Goal: Complete application form

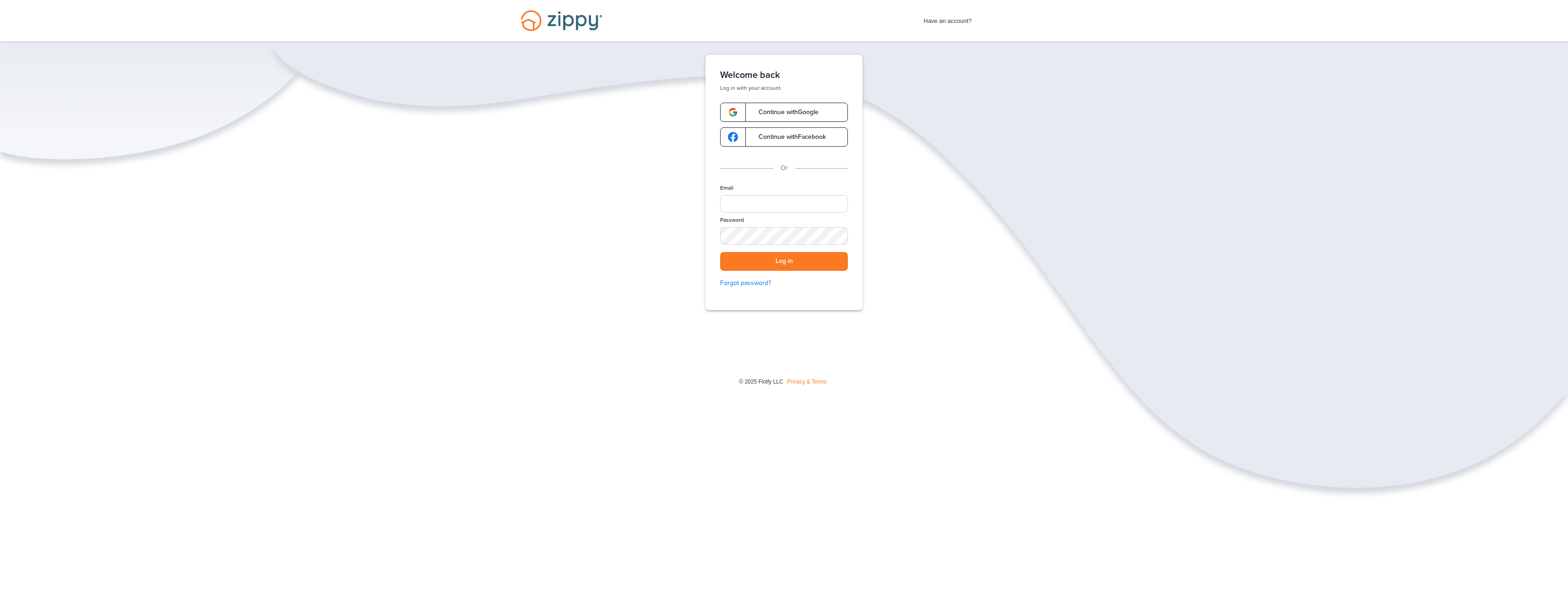
click at [824, 109] on link "Continue with Google" at bounding box center [784, 112] width 128 height 19
click at [949, 21] on span "Have an account?" at bounding box center [948, 19] width 48 height 15
click at [805, 204] on input "Email" at bounding box center [784, 203] width 128 height 17
type input "**********"
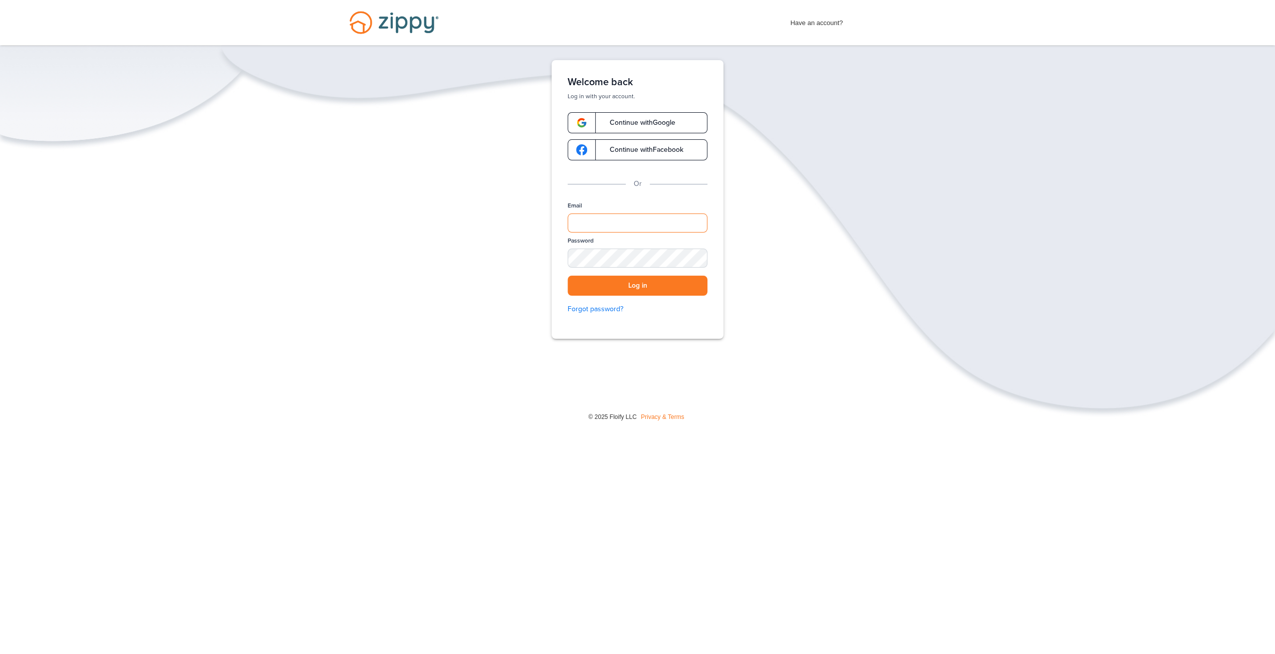
click at [600, 220] on input "Email" at bounding box center [637, 222] width 140 height 19
type input "**********"
click at [641, 283] on button "Log in" at bounding box center [637, 285] width 140 height 21
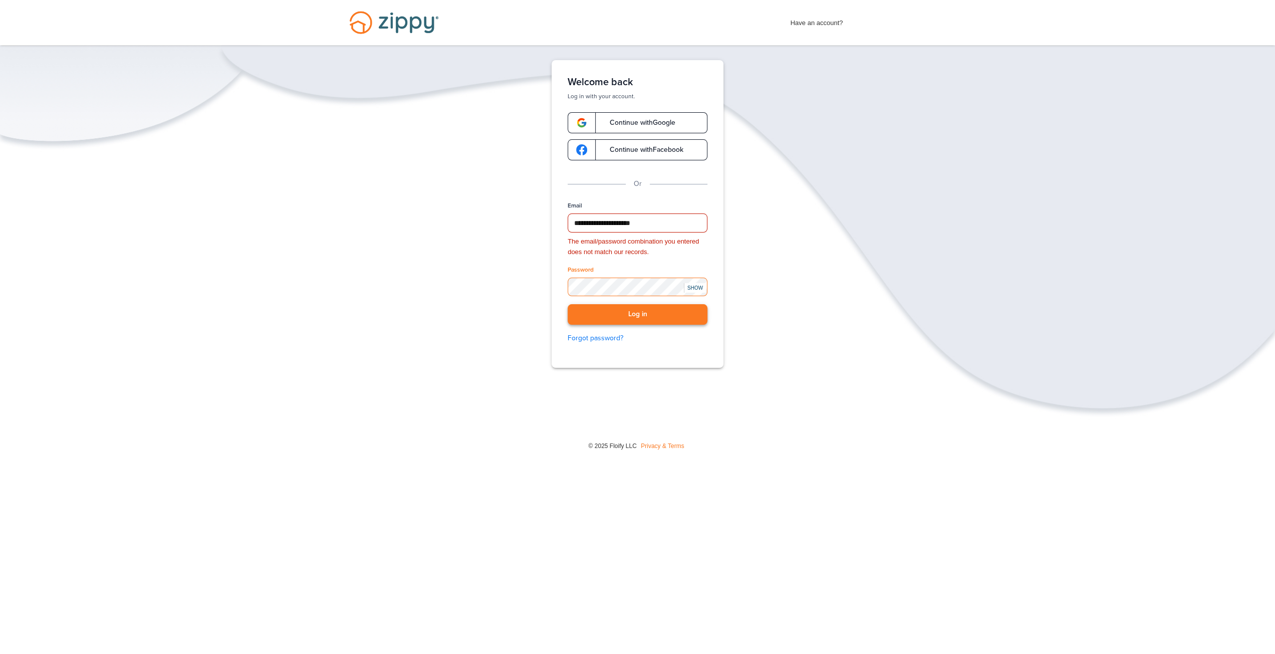
click at [567, 304] on button "Log in" at bounding box center [637, 314] width 140 height 21
click at [603, 314] on button "Log in" at bounding box center [637, 314] width 140 height 21
click at [644, 126] on span "Continue with Google" at bounding box center [638, 122] width 76 height 7
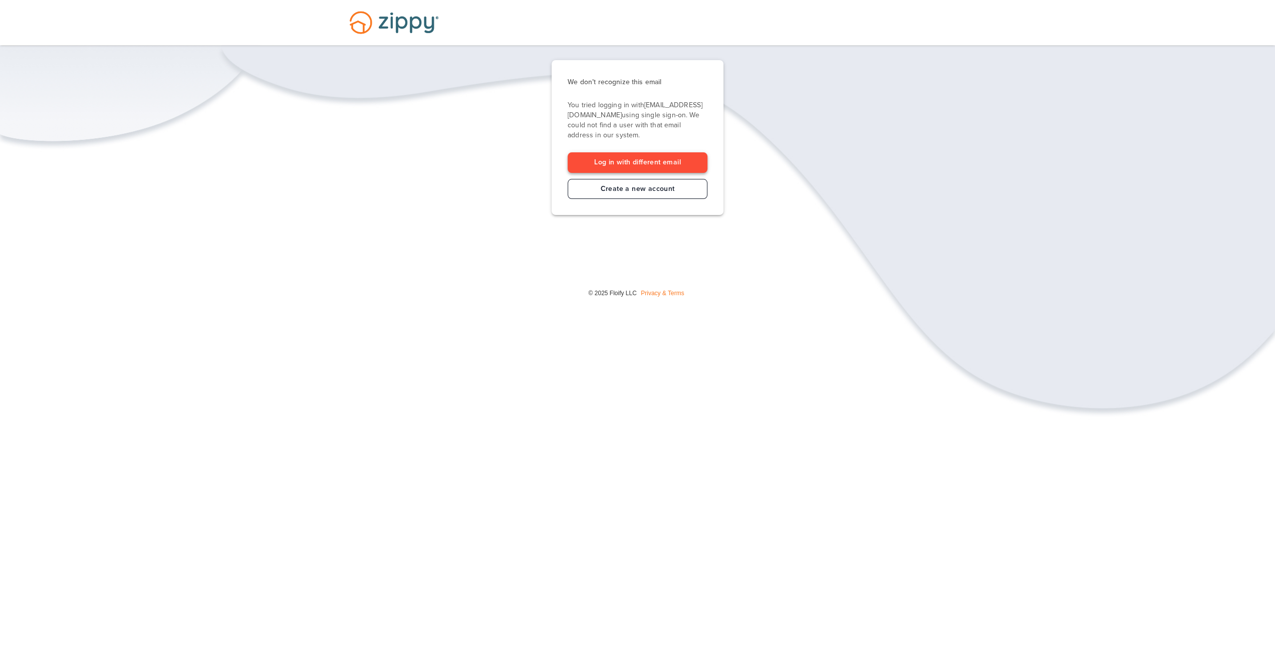
click at [671, 158] on link "Log in with different email" at bounding box center [637, 162] width 140 height 21
click at [673, 188] on link "Create a new account" at bounding box center [637, 189] width 140 height 21
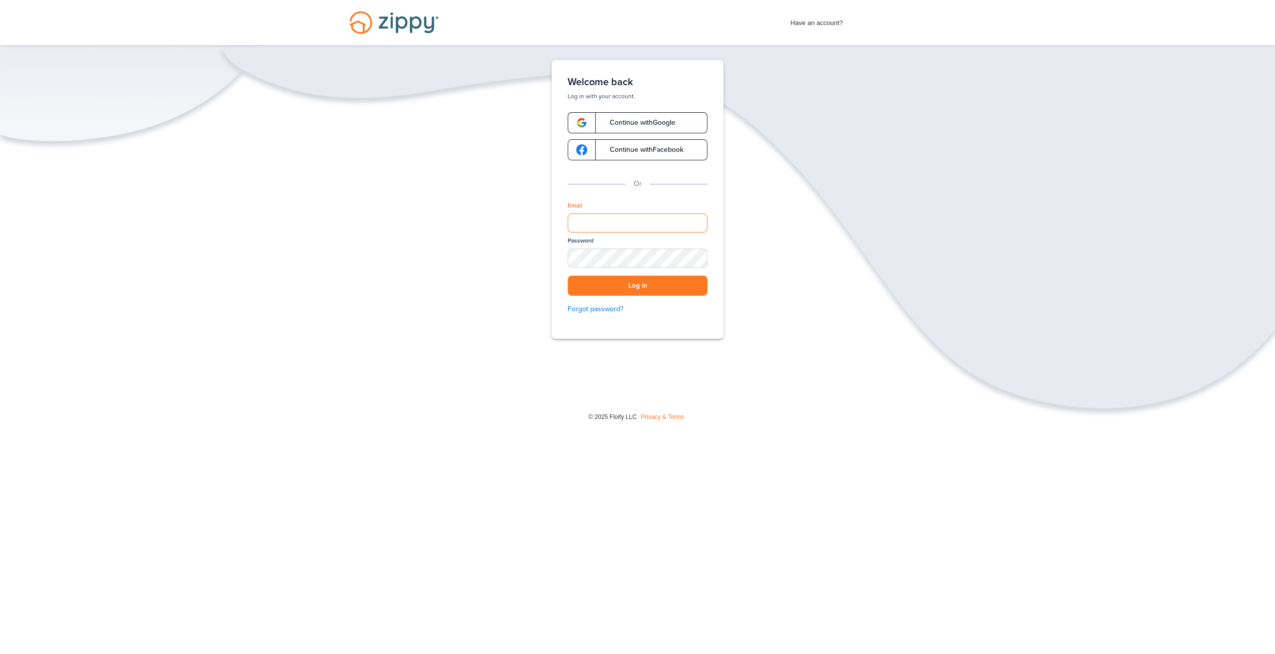
click at [695, 223] on input "Email" at bounding box center [637, 222] width 140 height 19
click at [381, 19] on img "Desktop Navigation" at bounding box center [394, 22] width 114 height 45
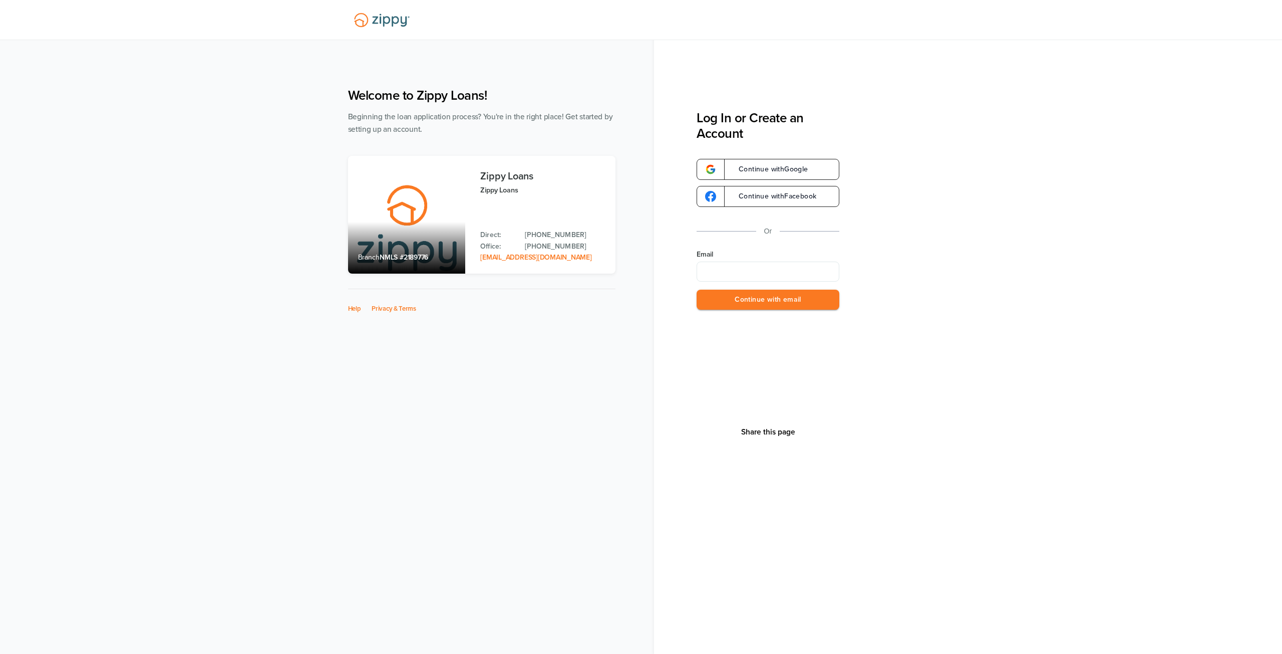
click at [783, 268] on input "Email" at bounding box center [768, 271] width 143 height 20
click at [792, 271] on input "Email" at bounding box center [768, 271] width 143 height 20
type input "**********"
click at [751, 304] on button "Continue with email" at bounding box center [768, 299] width 143 height 21
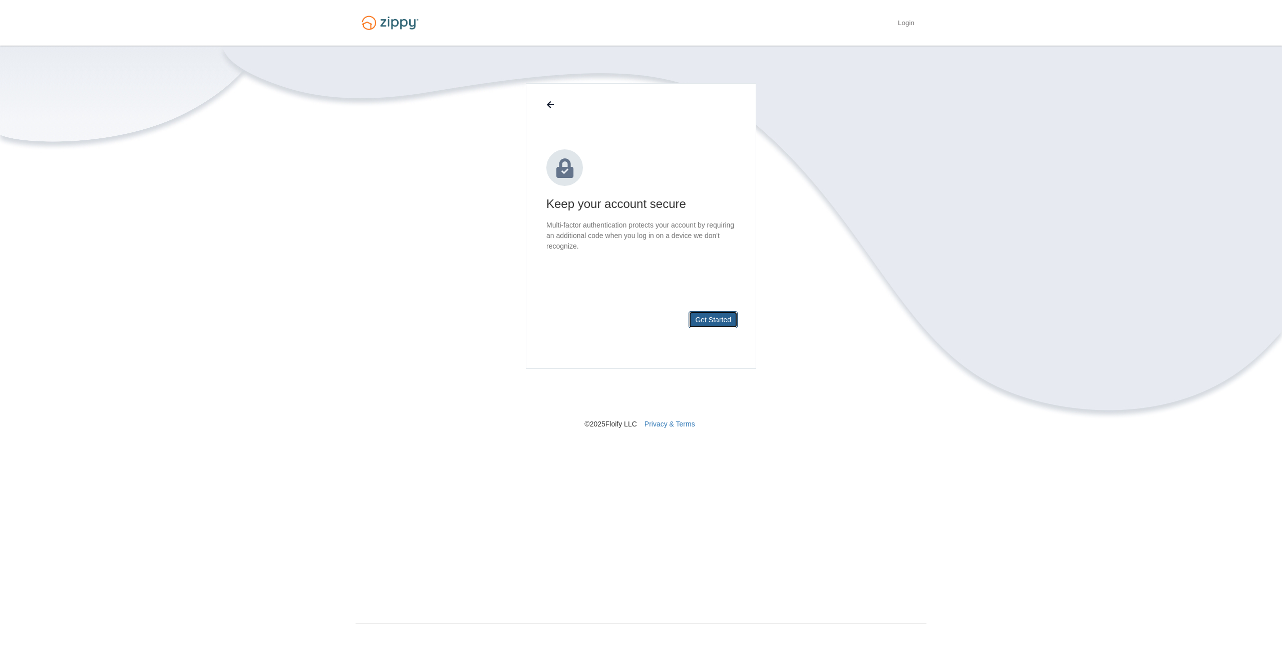
click at [714, 318] on button "Get Started" at bounding box center [713, 319] width 49 height 17
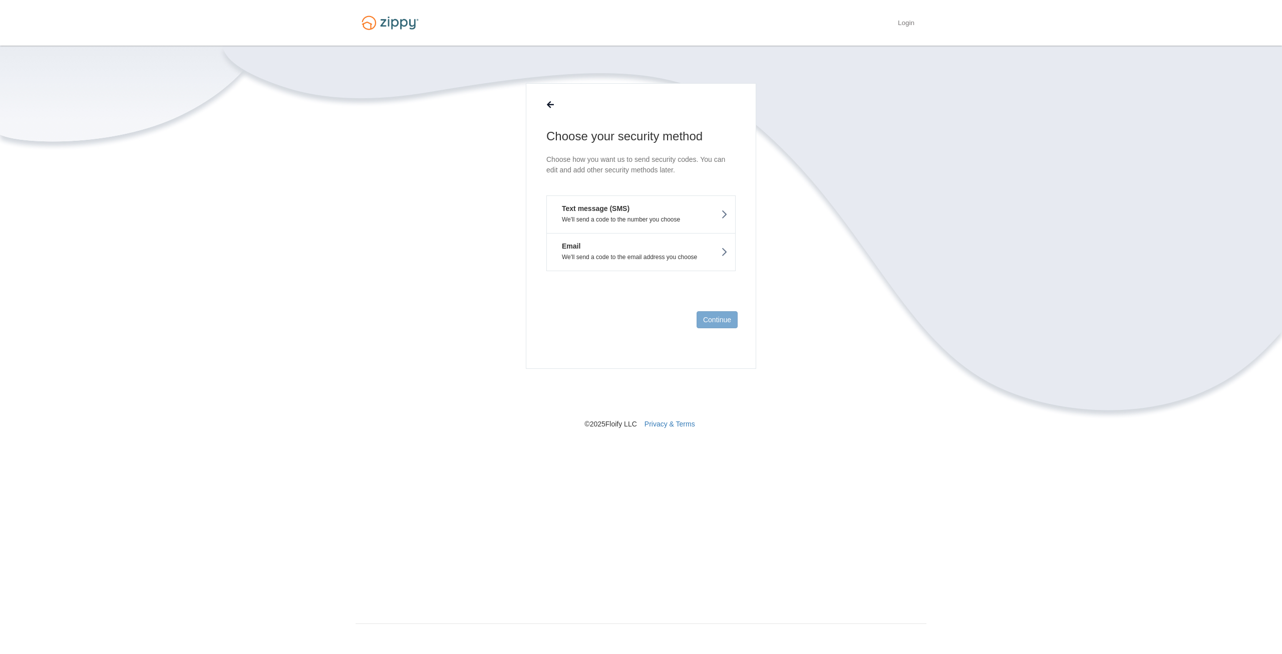
click at [676, 209] on button "Text message (SMS) We'll send a code to the number you choose" at bounding box center [640, 214] width 189 height 38
click at [660, 200] on input "text" at bounding box center [640, 195] width 189 height 24
type input "**********"
click at [704, 326] on button "Send Code" at bounding box center [714, 319] width 48 height 17
click at [637, 214] on input "text" at bounding box center [640, 205] width 189 height 24
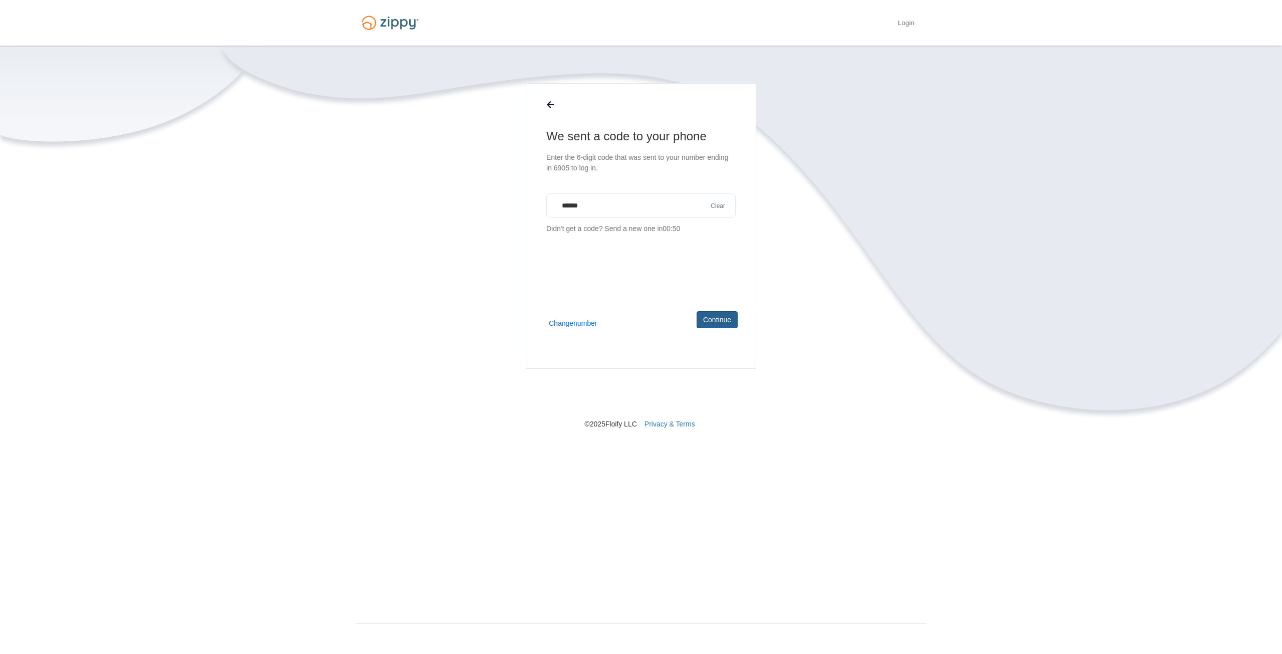
type input "******"
click at [712, 326] on button "Continue" at bounding box center [717, 319] width 41 height 17
click at [663, 234] on p "We'll send a code to the number you choose" at bounding box center [640, 235] width 173 height 7
click at [725, 318] on button "Continue" at bounding box center [717, 319] width 41 height 17
click at [718, 315] on link "Finish" at bounding box center [722, 319] width 32 height 17
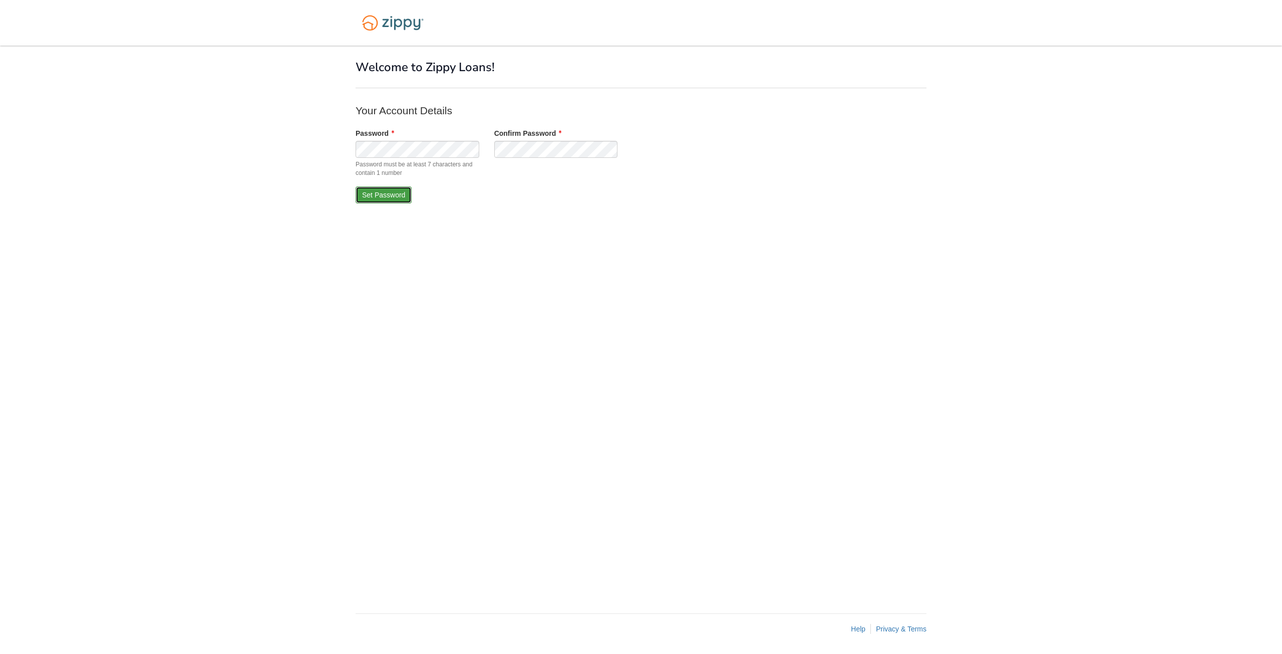
click at [400, 202] on button "Set Password" at bounding box center [384, 194] width 56 height 17
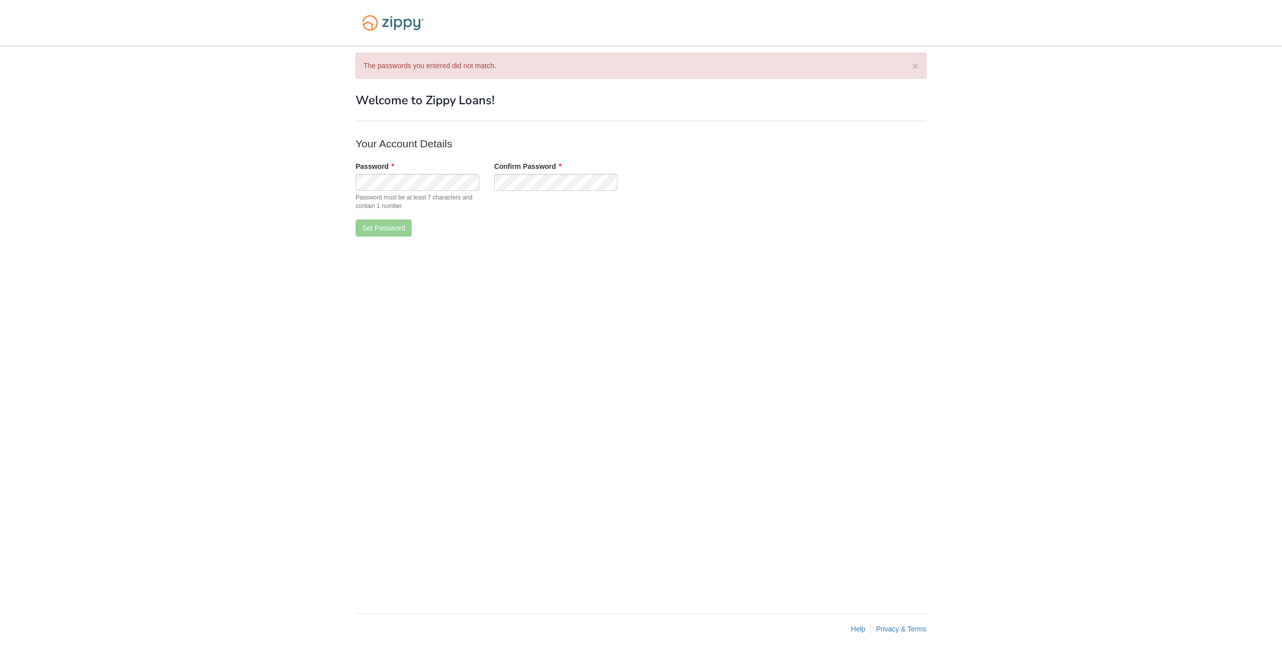
drag, startPoint x: 0, startPoint y: 0, endPoint x: 400, endPoint y: 202, distance: 448.0
click at [400, 202] on span "Password must be at least 7 characters and contain 1 number" at bounding box center [418, 201] width 124 height 17
click at [399, 229] on button "Set Password" at bounding box center [384, 227] width 56 height 17
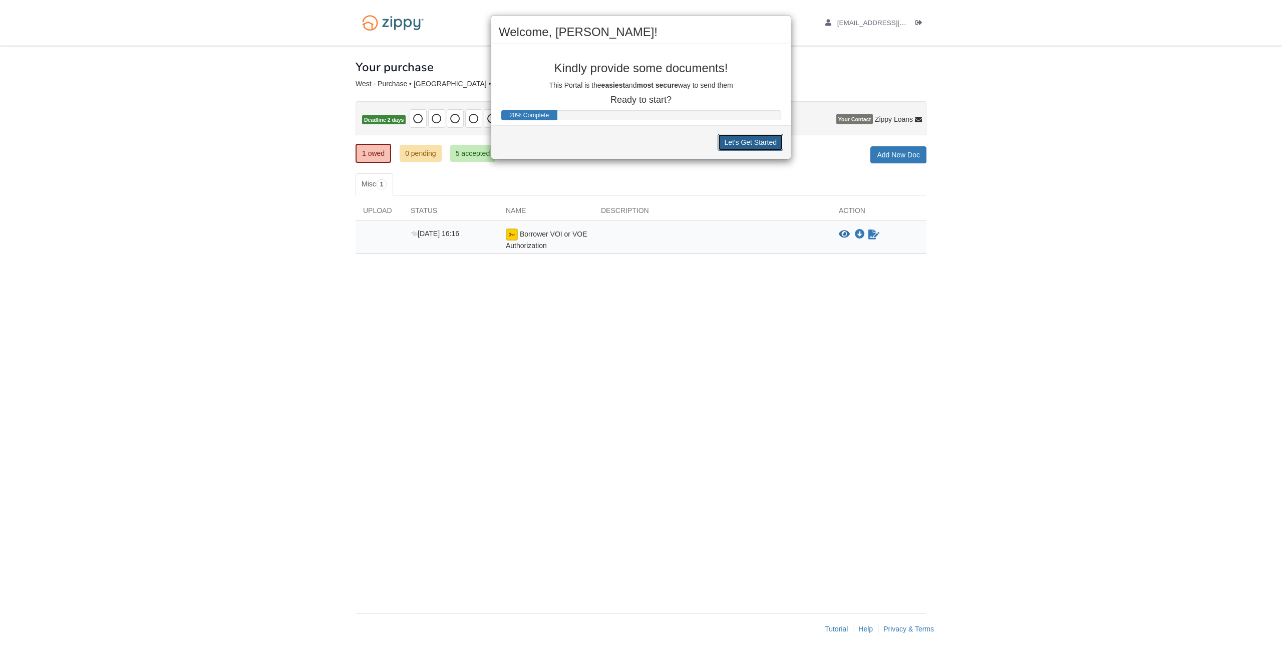
click at [735, 145] on button "Let's Get Started" at bounding box center [751, 142] width 66 height 17
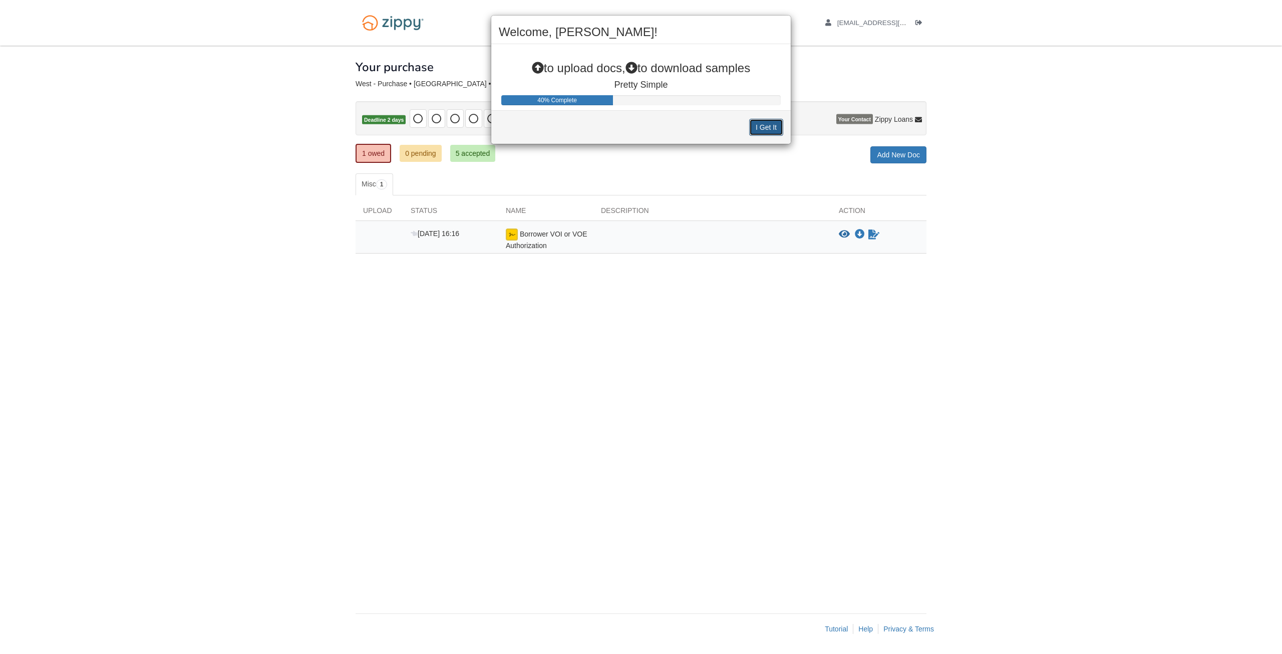
click at [756, 127] on button "I Get It" at bounding box center [766, 127] width 34 height 17
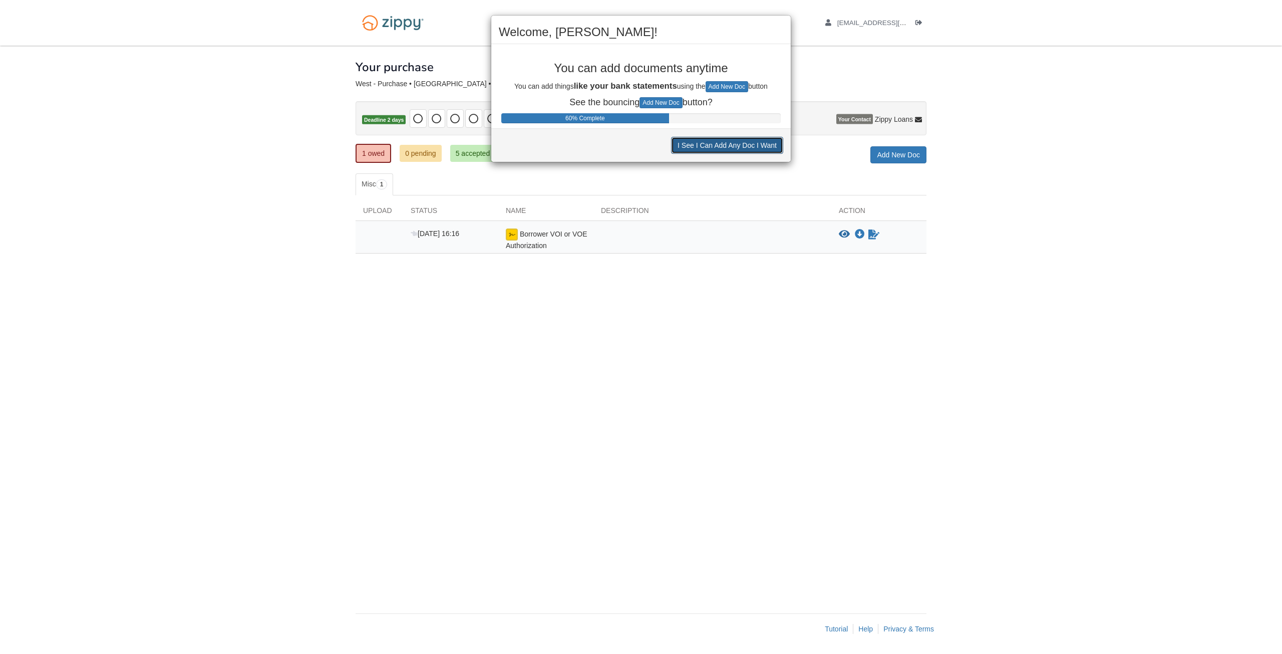
click at [730, 145] on button "I See I Can Add Any Doc I Want" at bounding box center [727, 145] width 112 height 17
click at [730, 146] on button "I See I Can Decline to Provide a Doc" at bounding box center [719, 144] width 127 height 17
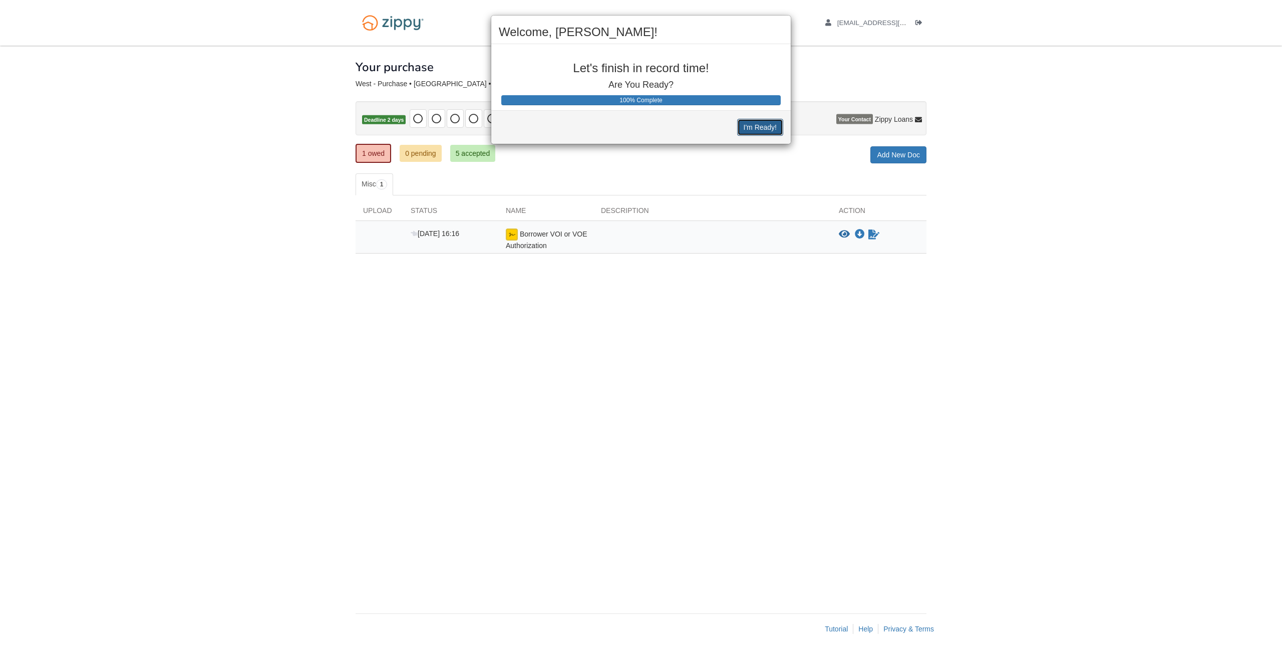
click at [762, 131] on button "I'm Ready!" at bounding box center [760, 127] width 46 height 17
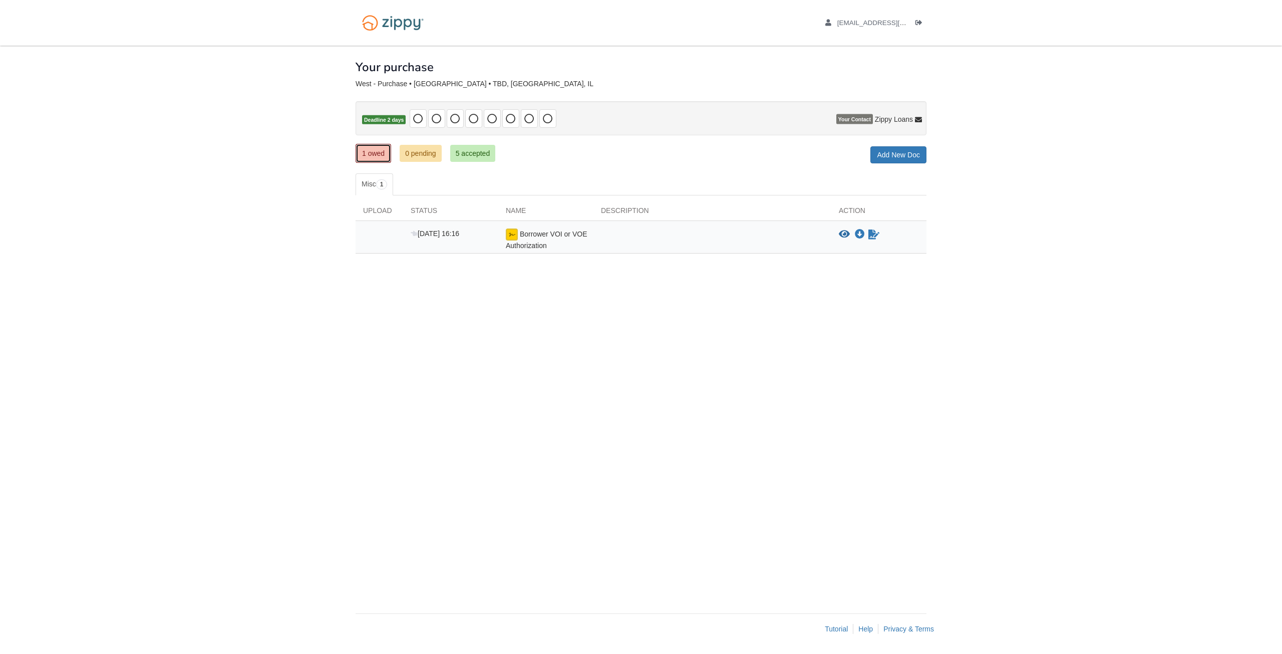
click at [381, 156] on link "1 owed" at bounding box center [374, 153] width 36 height 19
click at [469, 151] on link "5 accepted" at bounding box center [473, 153] width 46 height 17
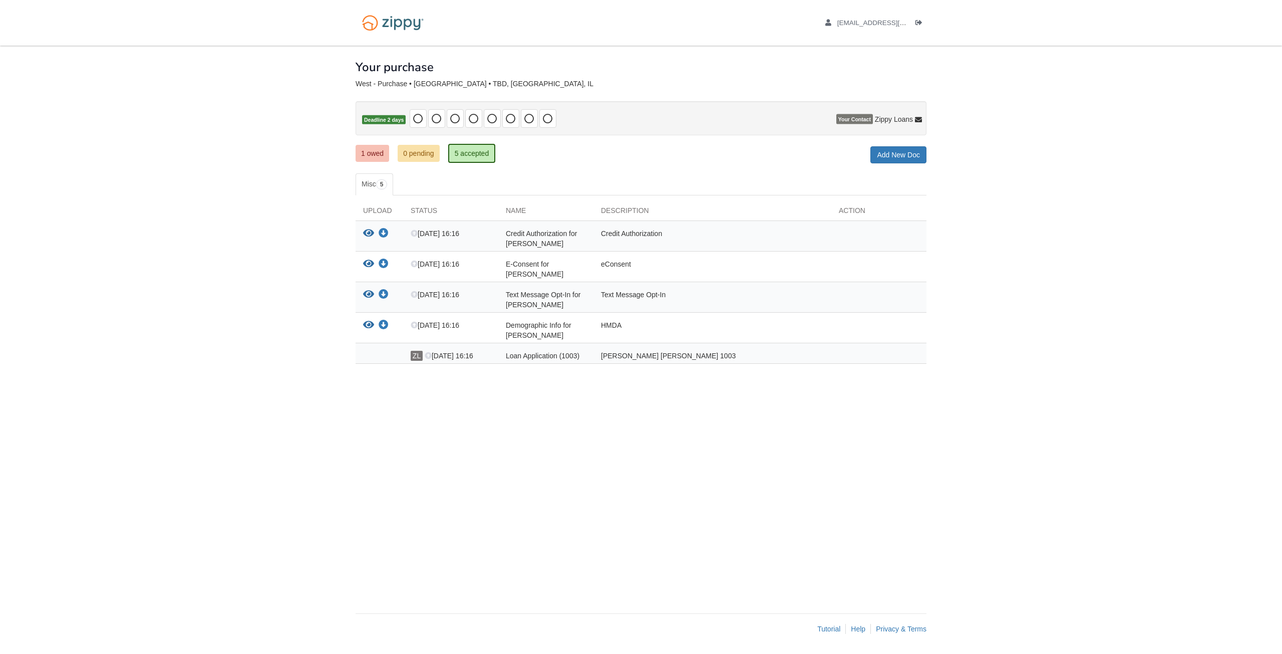
click at [392, 153] on ul "1 owed 0 pending 5 accepted" at bounding box center [429, 153] width 147 height 20
click at [384, 153] on link "1 owed" at bounding box center [373, 153] width 34 height 17
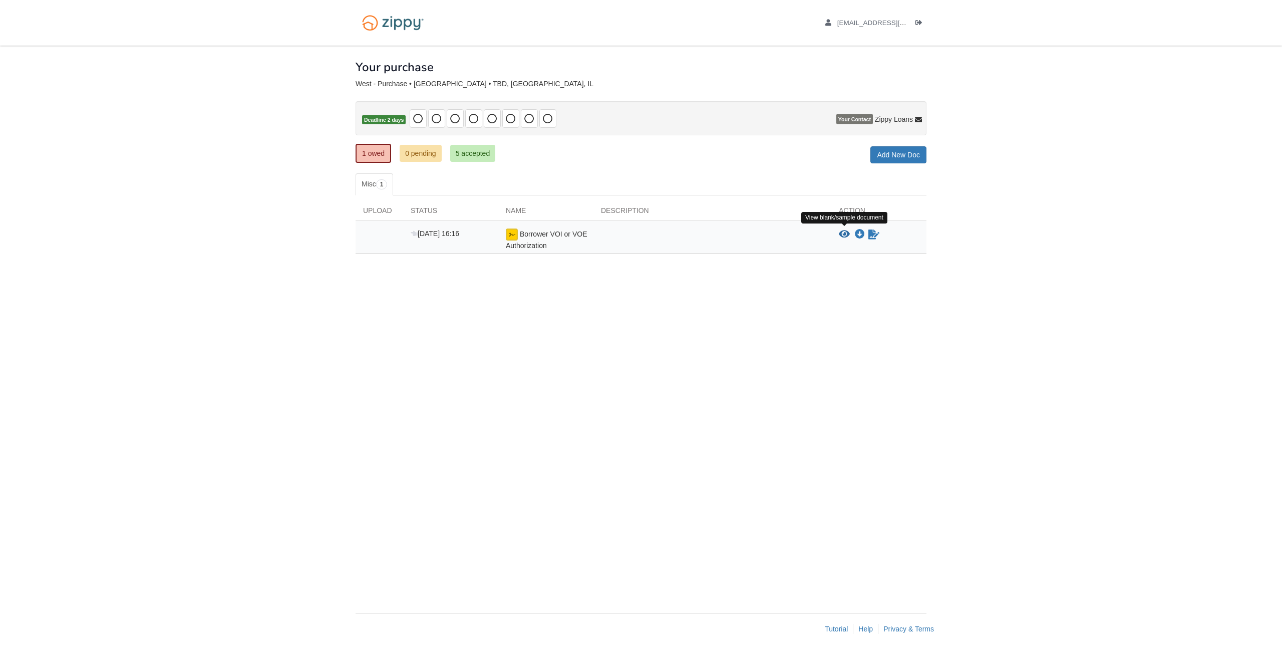
click at [842, 234] on icon "View Borrower VOI or VOE Authorization" at bounding box center [844, 234] width 11 height 10
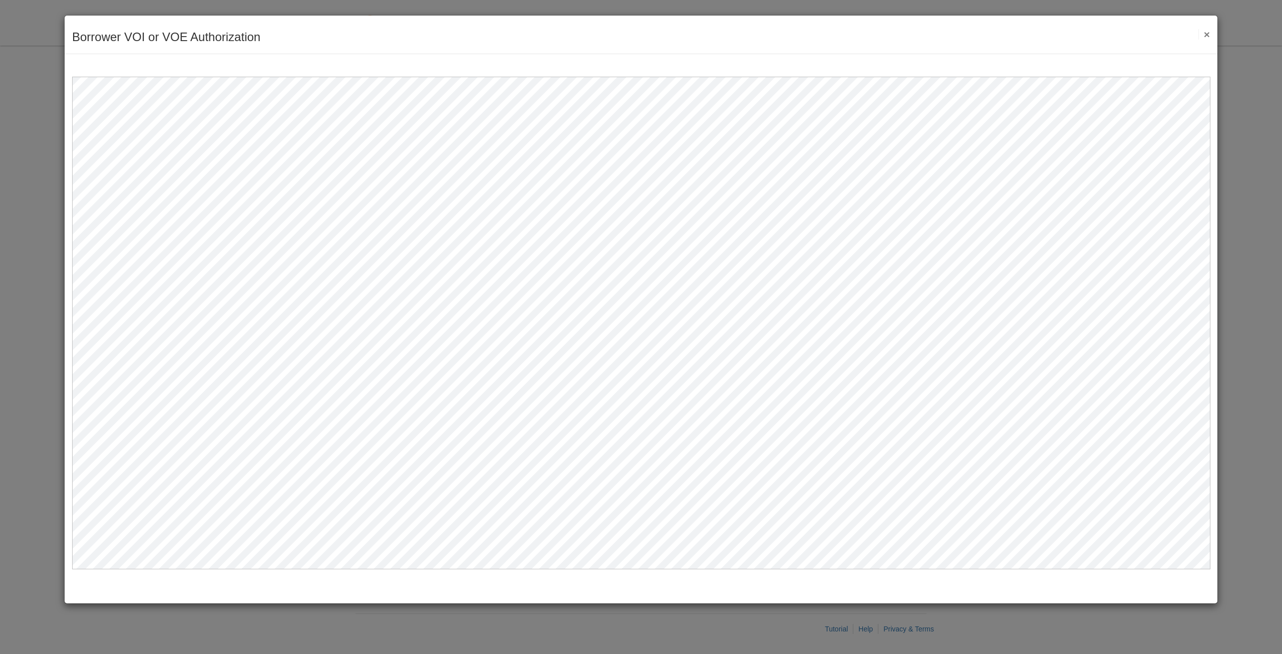
click at [1185, 61] on div at bounding box center [641, 311] width 1153 height 515
click at [1206, 31] on button "×" at bounding box center [1205, 34] width 12 height 11
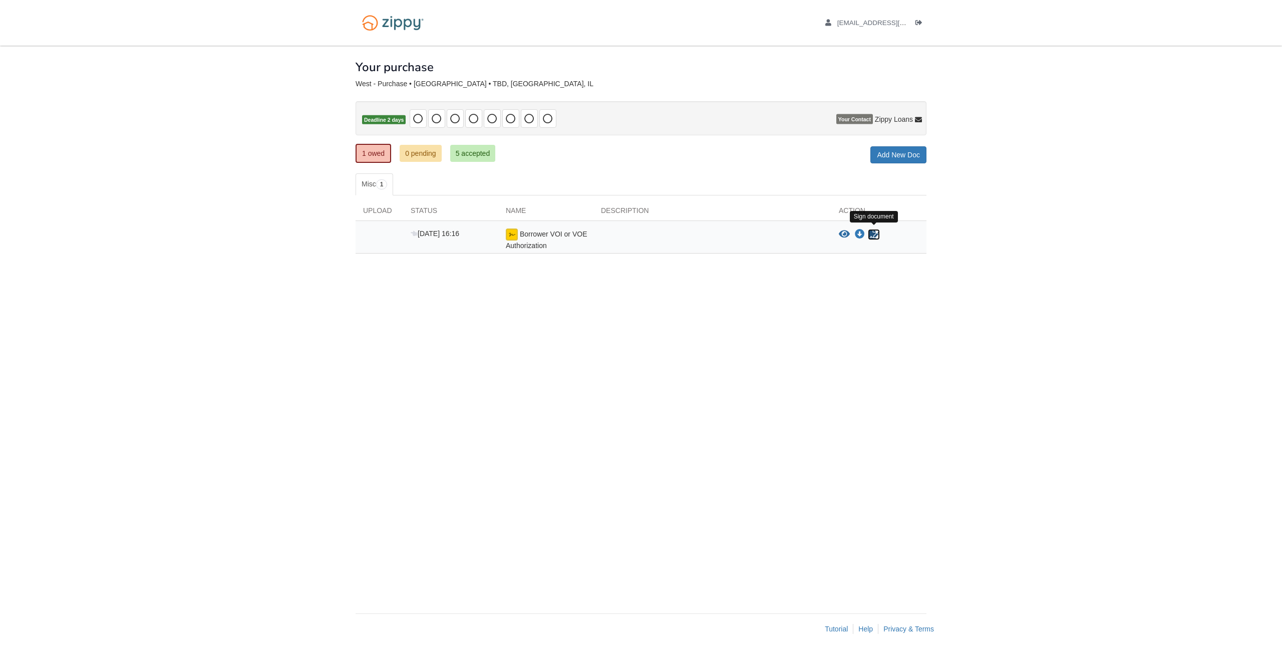
click at [875, 235] on icon "Sign Form" at bounding box center [873, 234] width 11 height 10
click at [426, 156] on link "1 pending" at bounding box center [421, 153] width 42 height 17
click at [480, 154] on link "5 accepted" at bounding box center [473, 153] width 46 height 17
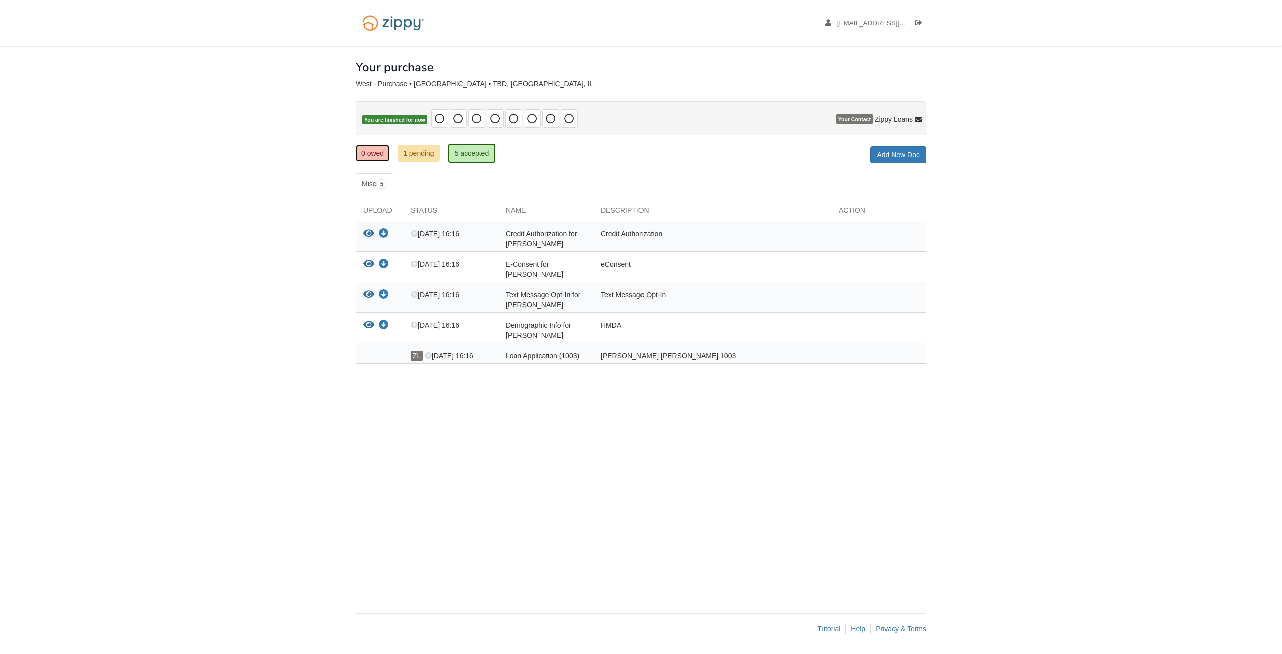
click at [380, 147] on link "0 owed" at bounding box center [373, 153] width 34 height 17
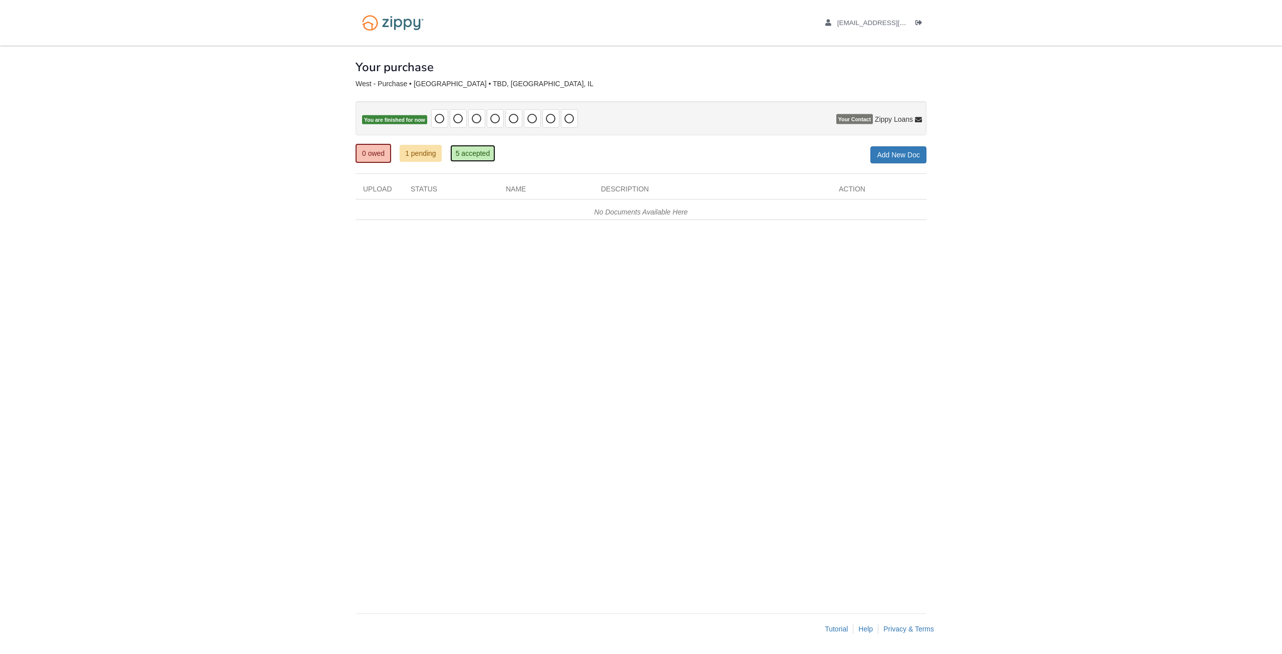
click at [485, 151] on link "5 accepted" at bounding box center [473, 153] width 46 height 17
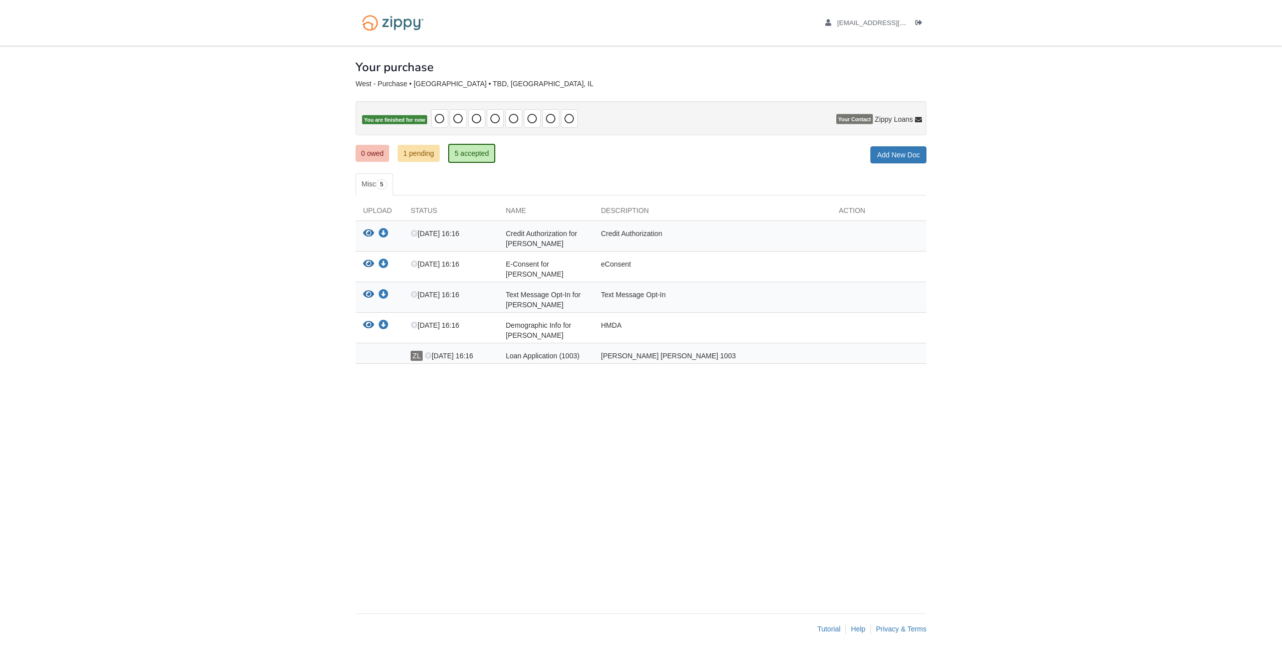
click at [326, 76] on body "[EMAIL_ADDRESS][DOMAIN_NAME] Logout" at bounding box center [641, 327] width 1282 height 654
click at [379, 151] on link "0 owed" at bounding box center [373, 153] width 34 height 17
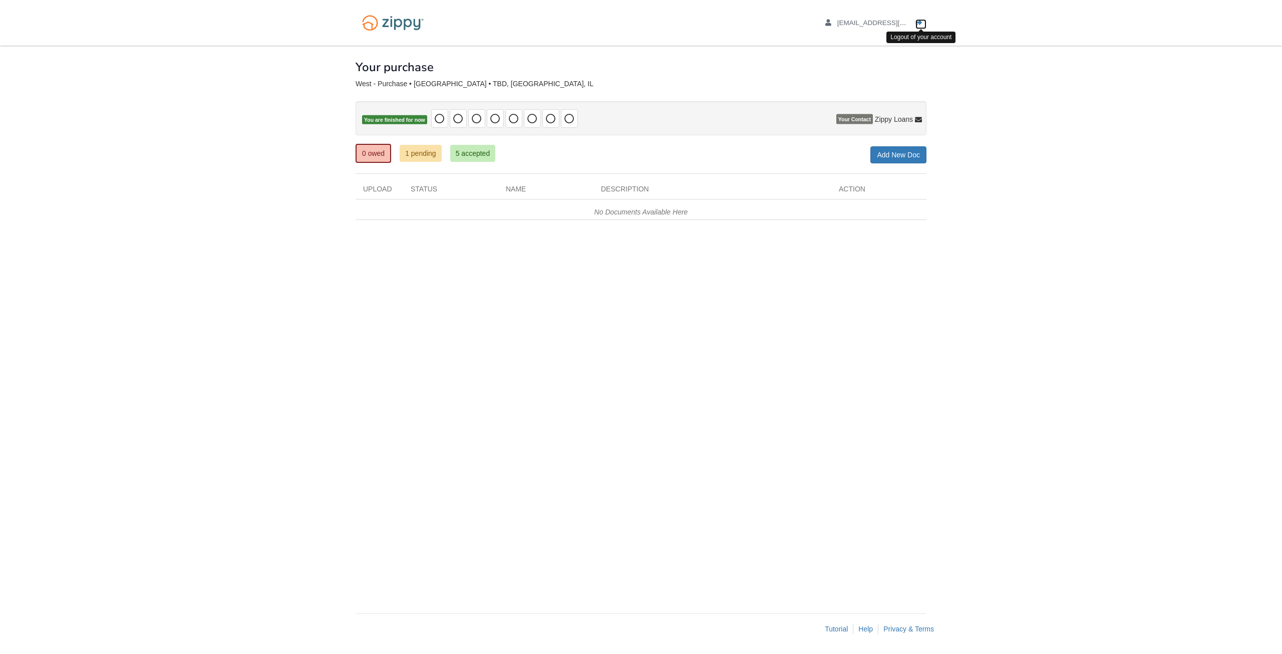
click at [917, 23] on icon "Log out" at bounding box center [919, 23] width 7 height 7
